Goal: Task Accomplishment & Management: Complete application form

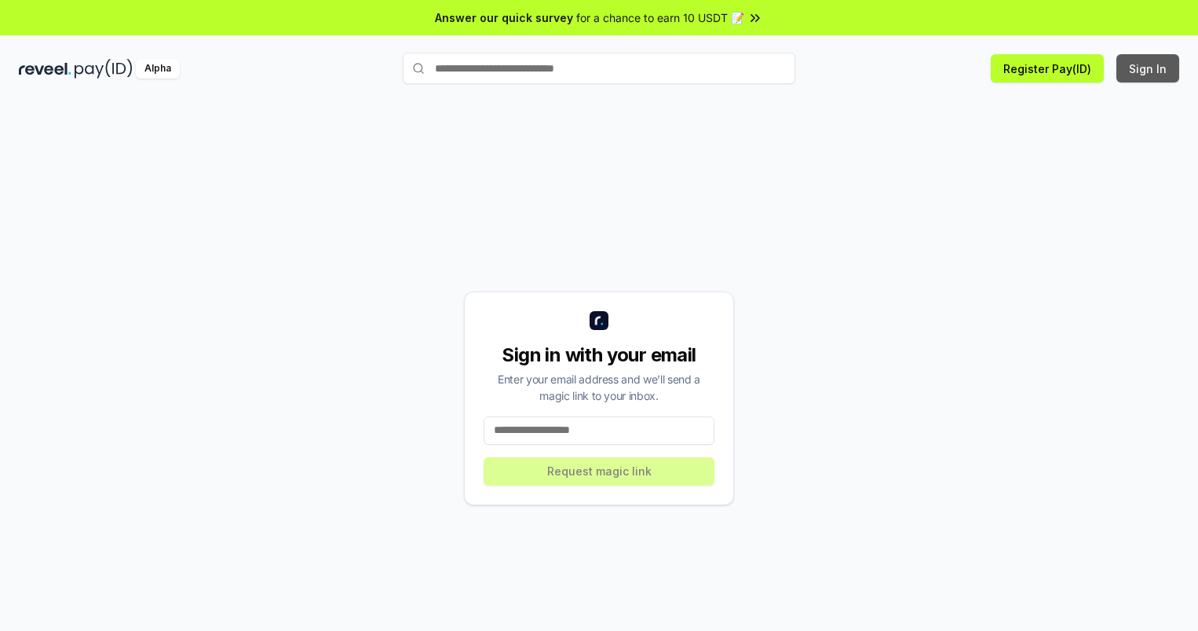
click at [1149, 68] on button "Sign In" at bounding box center [1148, 68] width 63 height 28
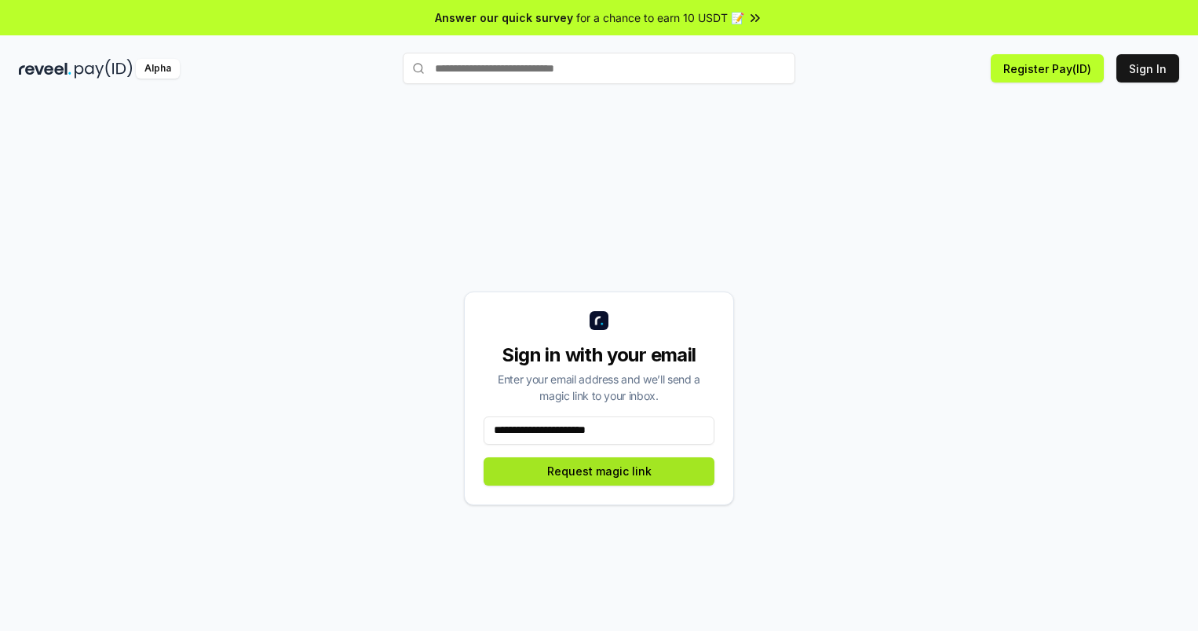
type input "**********"
click at [599, 470] on button "Request magic link" at bounding box center [599, 471] width 231 height 28
